Goal: Transaction & Acquisition: Book appointment/travel/reservation

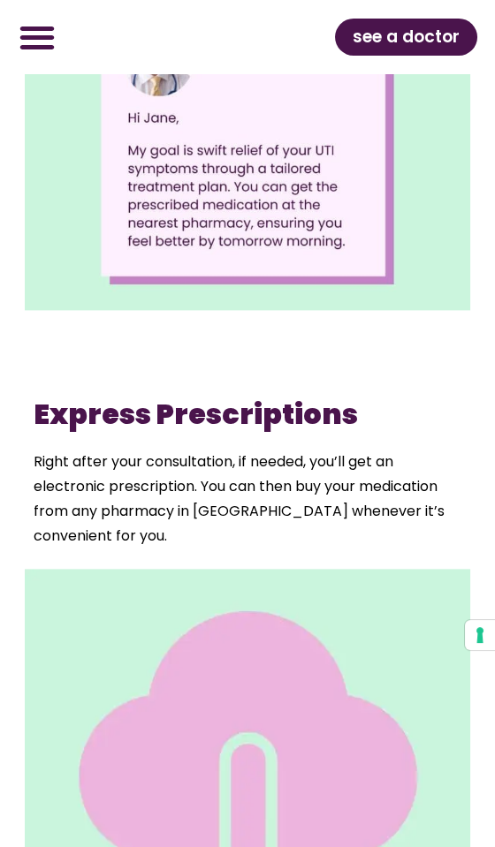
scroll to position [3306, 0]
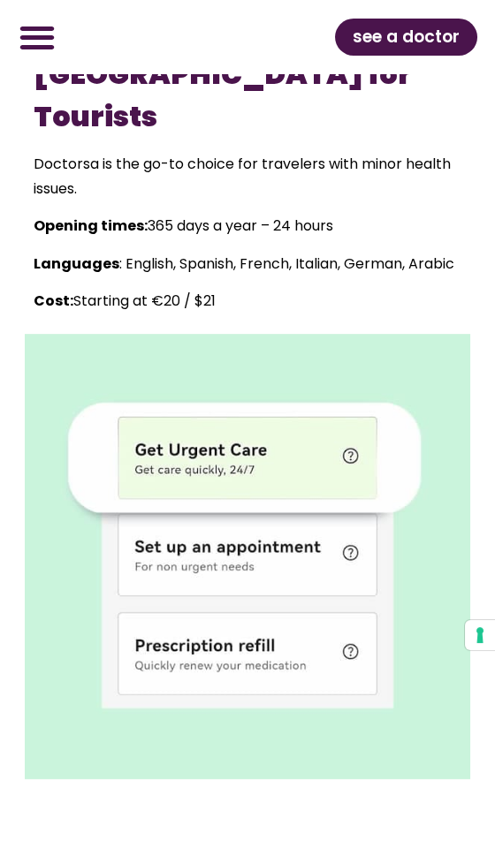
scroll to position [1184, 0]
click at [270, 615] on img at bounding box center [247, 556] width 445 height 445
click at [294, 623] on img at bounding box center [247, 556] width 445 height 445
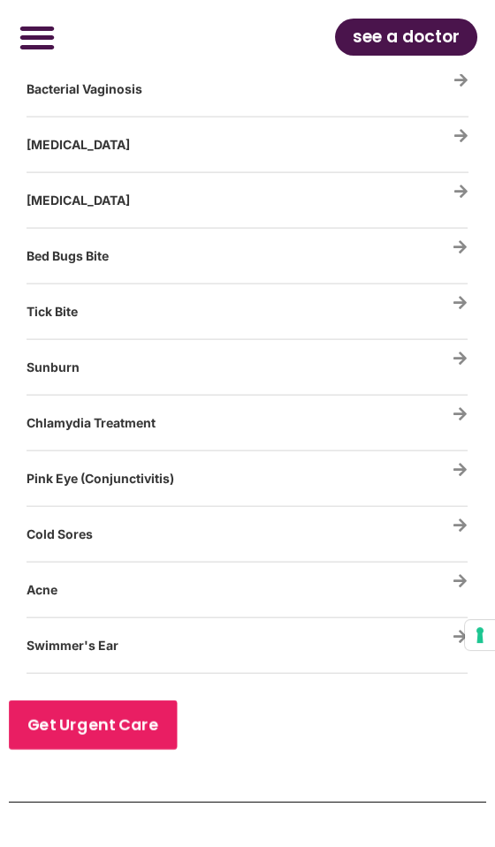
scroll to position [5623, 0]
click at [453, 31] on icon "Strep Throat" at bounding box center [460, 23] width 15 height 15
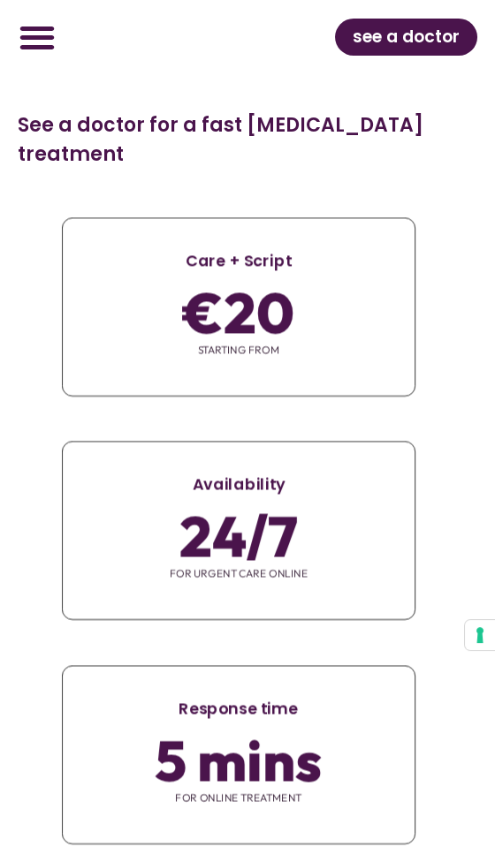
click at [378, 831] on div "Response time 5 mins for ONLINE TREATMENT" at bounding box center [239, 754] width 442 height 223
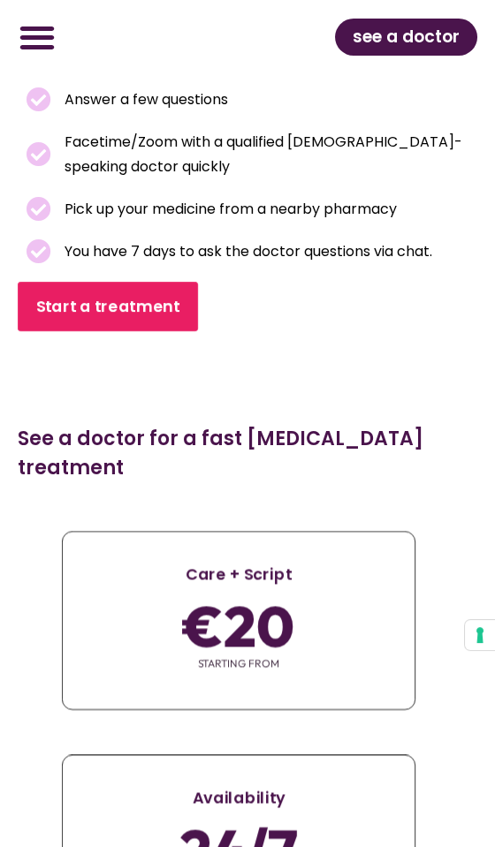
scroll to position [532, 0]
click at [274, 649] on span "€20" at bounding box center [238, 626] width 111 height 45
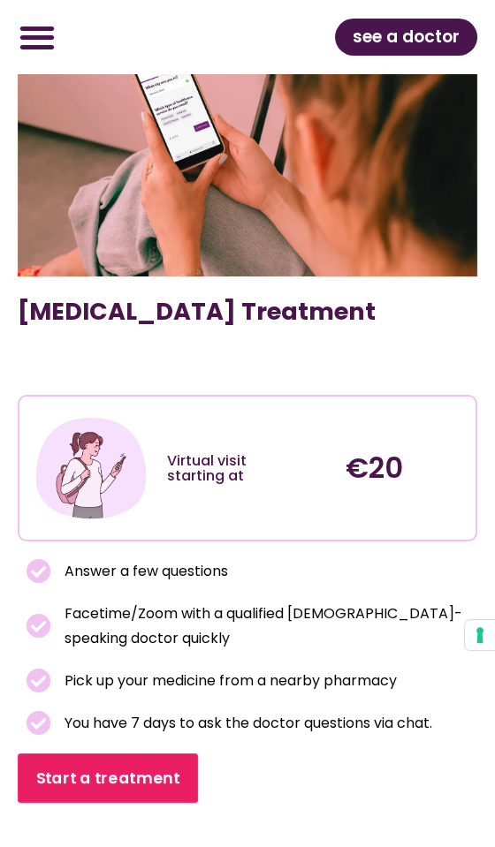
scroll to position [0, 0]
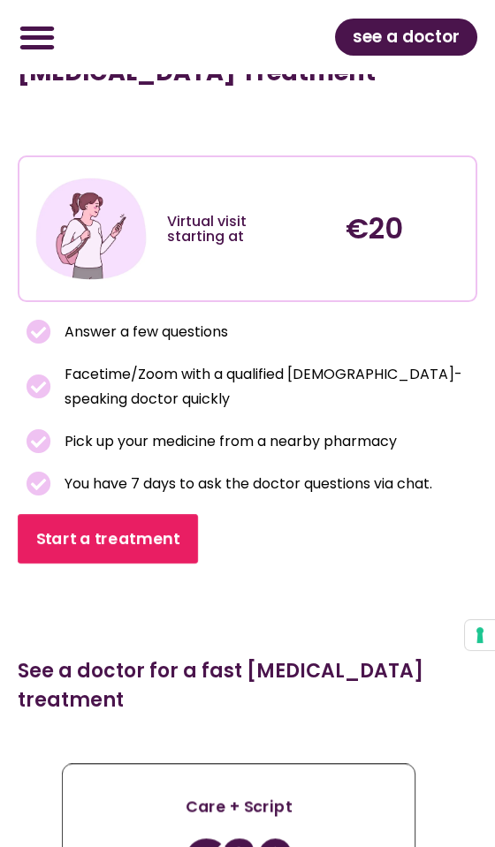
scroll to position [300, 0]
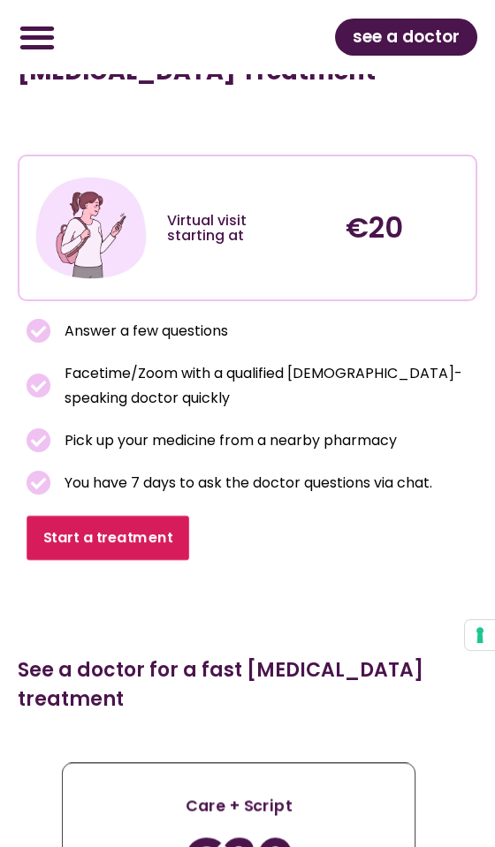
click at [172, 548] on span "Start a treatment" at bounding box center [107, 538] width 129 height 20
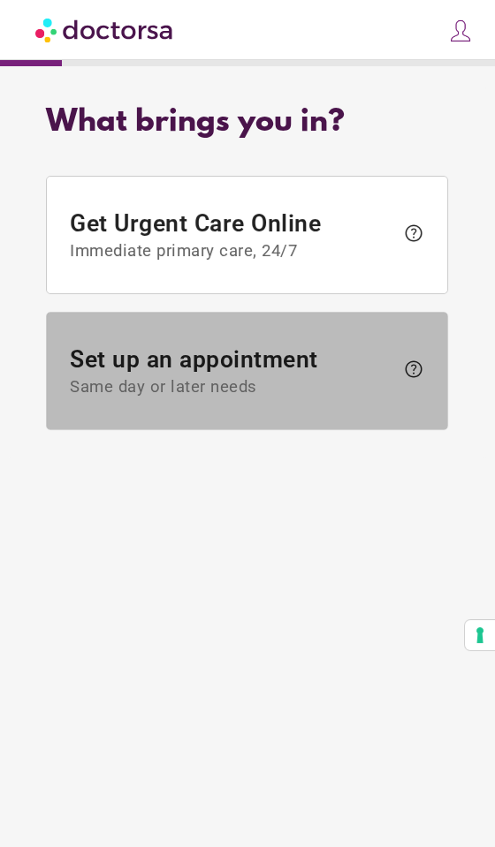
click at [193, 397] on span "Set up an appointment Same day or later needs" at bounding box center [233, 371] width 324 height 51
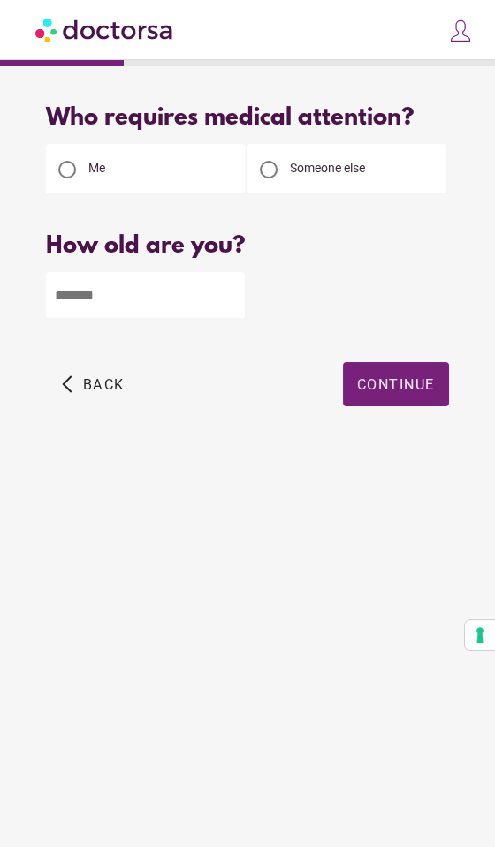
click at [348, 175] on span "Someone else" at bounding box center [327, 168] width 75 height 14
